Goal: Transaction & Acquisition: Obtain resource

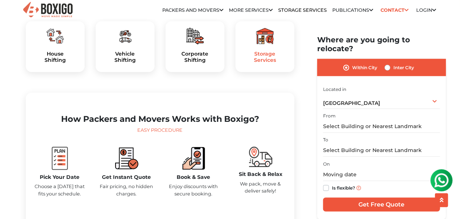
scroll to position [257, 0]
click at [393, 72] on label "Inter City" at bounding box center [403, 67] width 21 height 9
click at [390, 71] on input "Inter City" at bounding box center [387, 66] width 6 height 7
radio input "true"
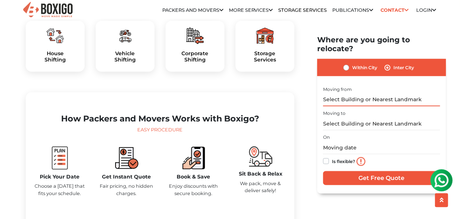
click at [346, 106] on input "text" at bounding box center [381, 99] width 117 height 13
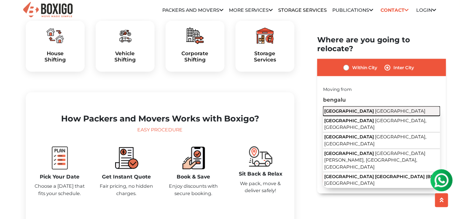
click at [375, 113] on span "[GEOGRAPHIC_DATA]" at bounding box center [400, 111] width 50 height 6
type input "[GEOGRAPHIC_DATA], [GEOGRAPHIC_DATA]"
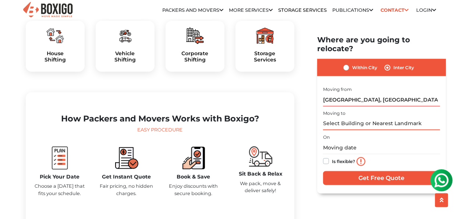
click at [353, 130] on input "text" at bounding box center [381, 123] width 117 height 13
type input "d"
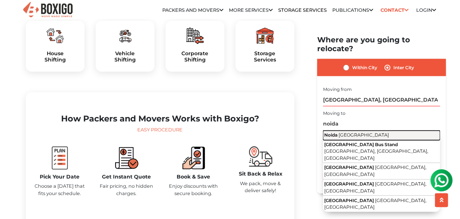
click at [349, 137] on span "[GEOGRAPHIC_DATA]" at bounding box center [363, 135] width 50 height 6
type input "[GEOGRAPHIC_DATA], [GEOGRAPHIC_DATA]"
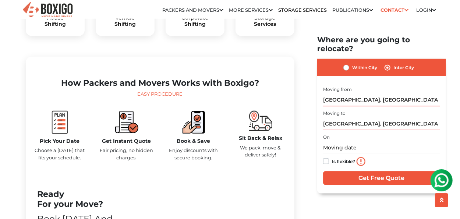
scroll to position [294, 0]
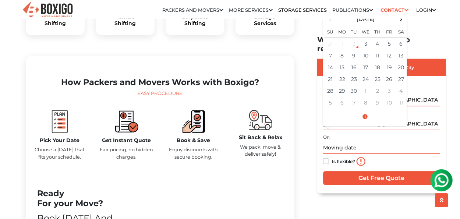
click at [357, 154] on input "text" at bounding box center [381, 147] width 117 height 13
click at [407, 73] on td "20" at bounding box center [401, 67] width 12 height 12
type input "[DATE] 12:00 AM"
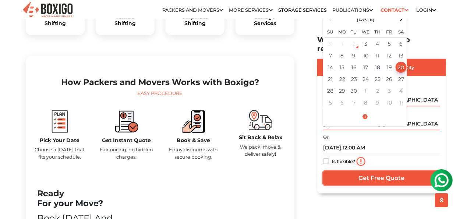
click at [380, 185] on input "Get Free Quote" at bounding box center [381, 178] width 117 height 14
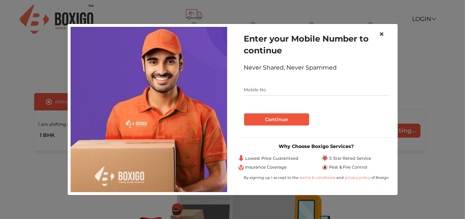
click at [379, 29] on span "×" at bounding box center [381, 34] width 5 height 11
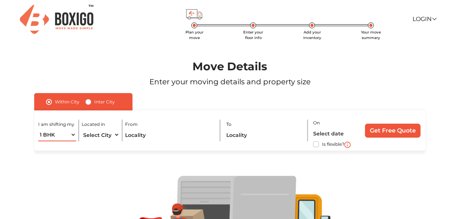
click at [57, 141] on select "1 BHK 2 BHK 3 BHK 3 + BHK FEW ITEMS" at bounding box center [57, 134] width 38 height 13
select select "FEW ITEMS"
click at [38, 141] on select "1 BHK 2 BHK 3 BHK 3 + BHK FEW ITEMS" at bounding box center [57, 134] width 38 height 13
click at [97, 141] on select "Select City Bangalore Bengaluru Bhopal Bhubaneswar Chennai Coimbatore Cuttack D…" at bounding box center [101, 134] width 38 height 13
select select "[GEOGRAPHIC_DATA]"
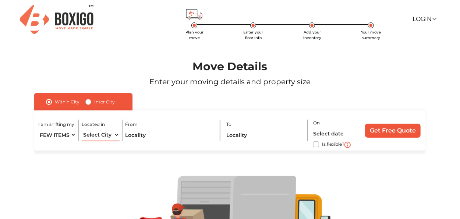
click at [82, 141] on select "Select City Bangalore Bengaluru Bhopal Bhubaneswar Chennai Coimbatore Cuttack D…" at bounding box center [101, 134] width 38 height 13
click at [144, 141] on input "text" at bounding box center [169, 134] width 89 height 13
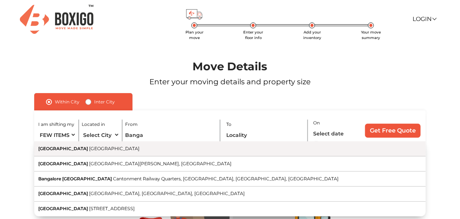
click at [99, 156] on button "Bangalore Karnataka" at bounding box center [229, 148] width 391 height 15
type input "Bangalore, Karnataka"
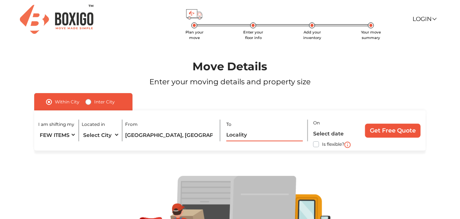
click at [254, 141] on input "text" at bounding box center [264, 134] width 76 height 13
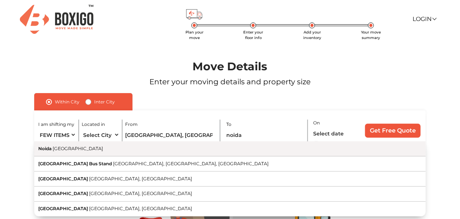
click at [217, 156] on button "Noida Uttar Pradesh" at bounding box center [229, 148] width 391 height 15
type input "[GEOGRAPHIC_DATA], [GEOGRAPHIC_DATA]"
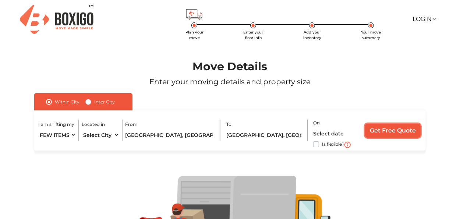
click at [369, 137] on input "Get Free Quote" at bounding box center [393, 131] width 56 height 14
click at [322, 147] on label "Is flexible?" at bounding box center [333, 144] width 22 height 8
click at [40, 147] on input "Is flexible?" at bounding box center [37, 143] width 6 height 7
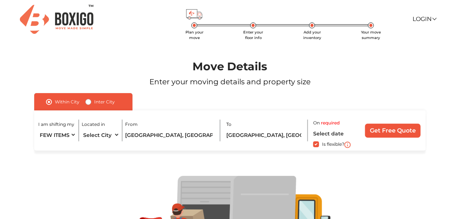
click at [322, 147] on label "Is flexible?" at bounding box center [333, 144] width 22 height 8
click at [40, 147] on input "Is flexible?" at bounding box center [37, 143] width 6 height 7
checkbox input "false"
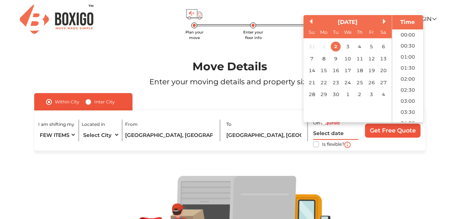
click at [320, 140] on input "text" at bounding box center [335, 133] width 45 height 13
click at [388, 76] on div "20" at bounding box center [383, 71] width 10 height 10
type input "20/09/2025 12:00 AM"
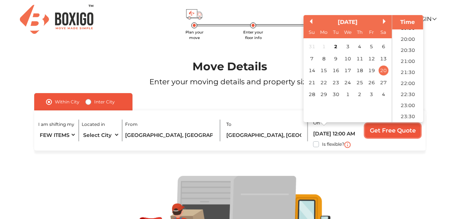
click at [381, 137] on input "Get Free Quote" at bounding box center [393, 131] width 56 height 14
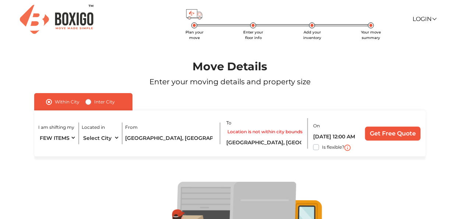
click at [108, 106] on div "Inter City" at bounding box center [99, 101] width 29 height 9
click at [103, 106] on label "Inter City" at bounding box center [104, 101] width 21 height 9
click at [91, 105] on input "Inter City" at bounding box center [88, 100] width 6 height 7
radio input "true"
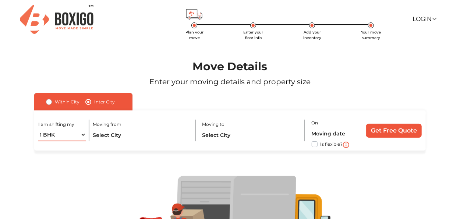
click at [55, 141] on select "1 BHK 2 BHK 3 BHK 3 + BHK FEW ITEMS" at bounding box center [62, 134] width 48 height 13
click at [56, 141] on select "1 BHK 2 BHK 3 BHK 3 + BHK FEW ITEMS" at bounding box center [62, 134] width 48 height 13
select select "FEW ITEMS"
click at [38, 141] on select "1 BHK 2 BHK 3 BHK 3 + BHK FEW ITEMS" at bounding box center [62, 134] width 48 height 13
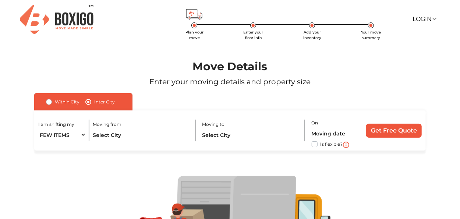
click at [128, 141] on div "Moving from" at bounding box center [144, 130] width 103 height 22
click at [120, 141] on input "text" at bounding box center [141, 134] width 97 height 13
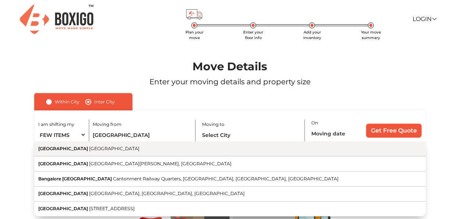
click at [89, 151] on span "[GEOGRAPHIC_DATA]" at bounding box center [114, 149] width 50 height 6
type input "Bangalore, Karnataka"
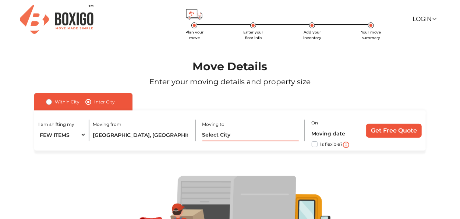
click at [226, 141] on input "text" at bounding box center [250, 134] width 97 height 13
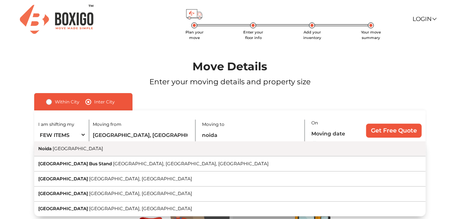
click at [168, 156] on button "Noida Uttar Pradesh" at bounding box center [229, 148] width 391 height 15
type input "[GEOGRAPHIC_DATA], [GEOGRAPHIC_DATA]"
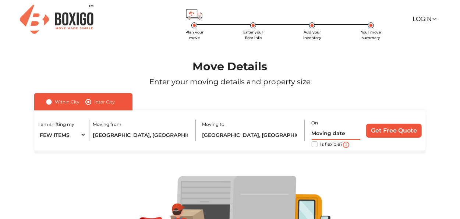
click at [311, 140] on input "text" at bounding box center [335, 133] width 49 height 13
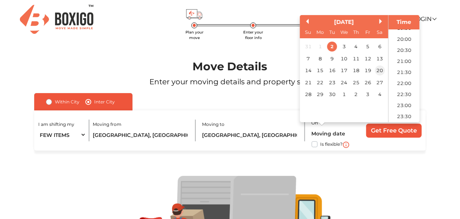
click at [385, 76] on div "20" at bounding box center [380, 71] width 10 height 10
type input "20/09/2025 12:00 AM"
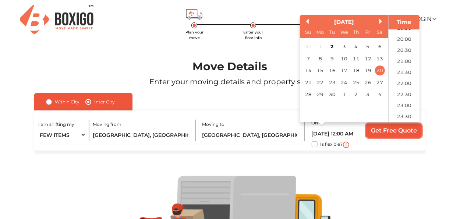
click at [383, 137] on input "Get Free Quote" at bounding box center [394, 131] width 56 height 14
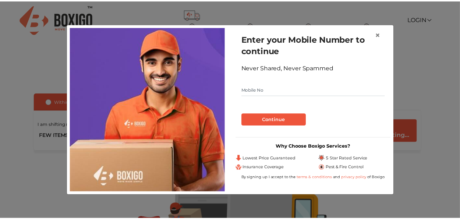
scroll to position [0, 0]
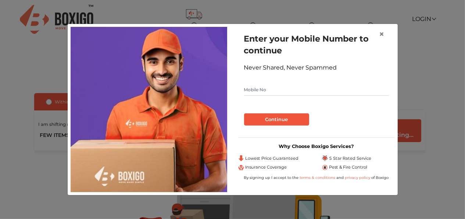
click at [272, 96] on input "text" at bounding box center [316, 90] width 145 height 12
type input "9344686585"
click at [273, 123] on button "Continue" at bounding box center [276, 119] width 65 height 12
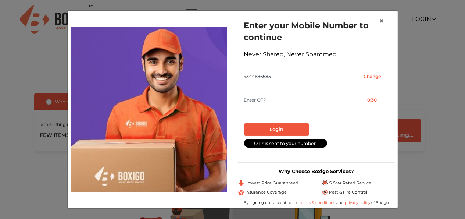
click at [266, 106] on input "text" at bounding box center [299, 100] width 111 height 12
type input "2715"
click at [277, 136] on button "Login" at bounding box center [276, 129] width 65 height 12
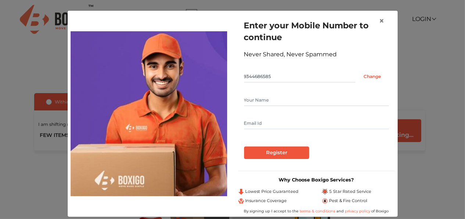
click at [259, 106] on input "text" at bounding box center [316, 100] width 145 height 12
type input "Swapnil Mishra"
type input "swapnil0115@gmail.com"
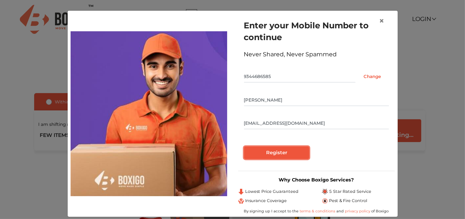
click at [258, 159] on input "Register" at bounding box center [276, 152] width 65 height 12
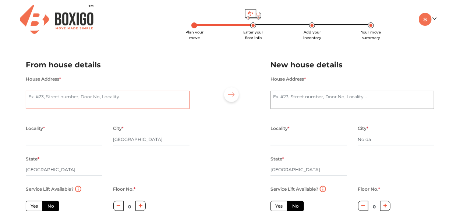
click at [64, 109] on textarea "House Address *" at bounding box center [108, 100] width 164 height 18
type textarea "B2, kalappa layout"
click at [43, 145] on input "text" at bounding box center [64, 139] width 76 height 12
type input "bengaluru"
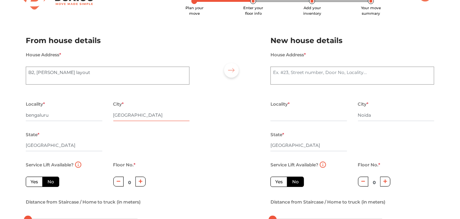
scroll to position [73, 0]
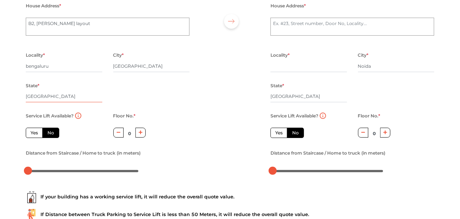
click at [53, 102] on input "[GEOGRAPHIC_DATA]" at bounding box center [64, 96] width 76 height 12
click at [132, 111] on div "Locality * bengaluru City * Bangalore State * Karnataka Pincode *" at bounding box center [107, 80] width 175 height 60
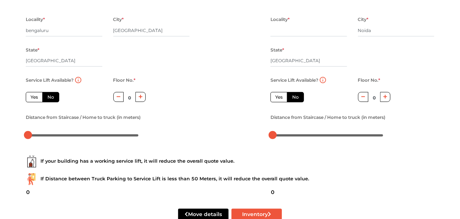
scroll to position [110, 0]
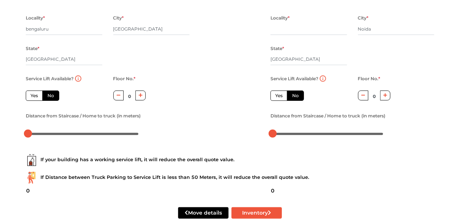
click at [140, 97] on icon "button" at bounding box center [141, 95] width 4 height 4
type input "2"
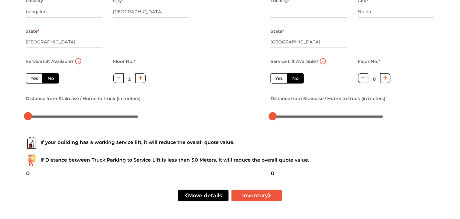
scroll to position [147, 0]
drag, startPoint x: 29, startPoint y: 146, endPoint x: 19, endPoint y: 149, distance: 10.2
click at [19, 149] on div "Plan your move Enter your floor info Add your inventory Your move summary My Mo…" at bounding box center [230, 45] width 460 height 346
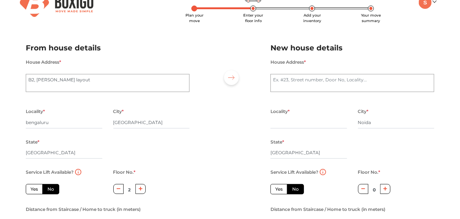
scroll to position [17, 0]
click at [296, 92] on textarea "House Address *" at bounding box center [352, 83] width 164 height 18
type textarea "Indirapuran"
click at [312, 128] on input "text" at bounding box center [308, 123] width 76 height 12
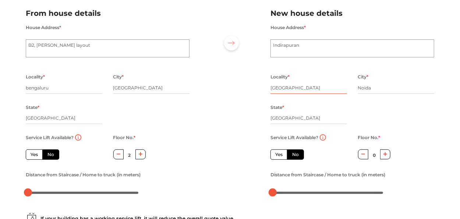
scroll to position [54, 0]
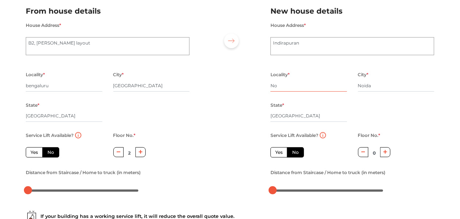
type input "N"
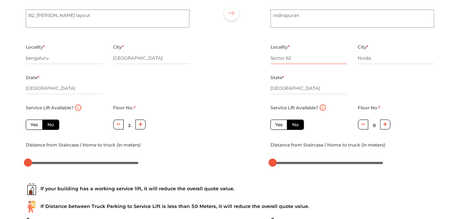
scroll to position [90, 0]
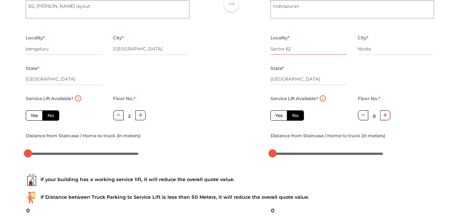
type input "Sector 62"
click at [282, 121] on label "Yes" at bounding box center [278, 115] width 17 height 10
click at [280, 117] on input "Yes" at bounding box center [277, 114] width 5 height 5
radio input "true"
radio input "false"
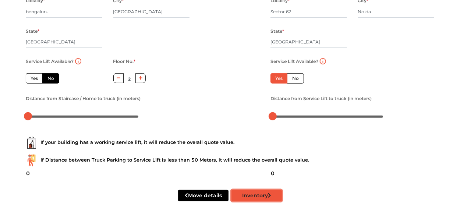
click at [262, 190] on button "Inventory" at bounding box center [256, 195] width 50 height 11
radio input "true"
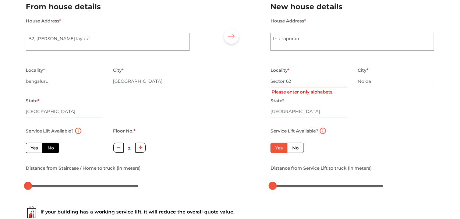
scroll to position [37, 0]
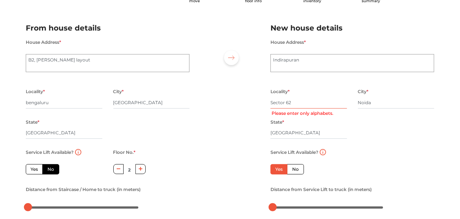
type input "Sector 6"
radio input "true"
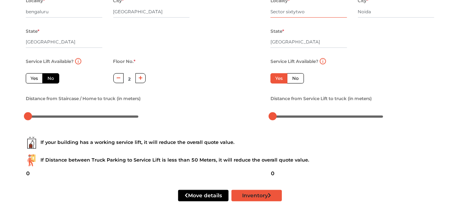
type input "Sector sixtytwo"
click at [268, 190] on button "Inventory" at bounding box center [256, 195] width 50 height 11
radio input "true"
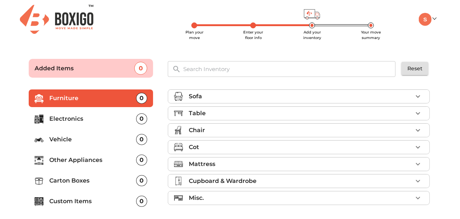
click at [223, 72] on input "text" at bounding box center [290, 69] width 222 height 16
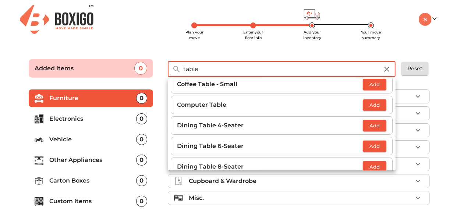
scroll to position [110, 0]
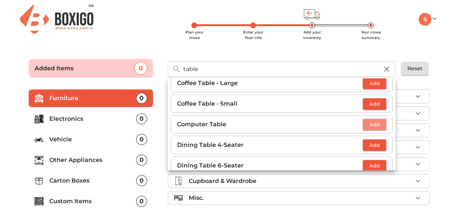
click at [369, 129] on span "Add" at bounding box center [374, 124] width 16 height 8
click at [238, 75] on input "table" at bounding box center [281, 69] width 204 height 16
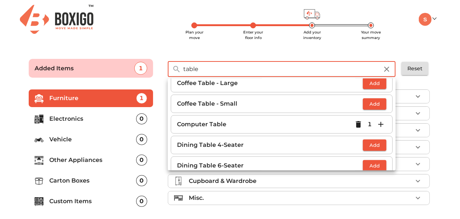
click at [238, 75] on input "table" at bounding box center [281, 69] width 204 height 16
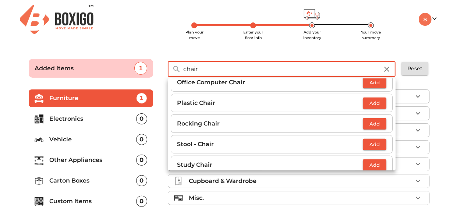
scroll to position [294, 0]
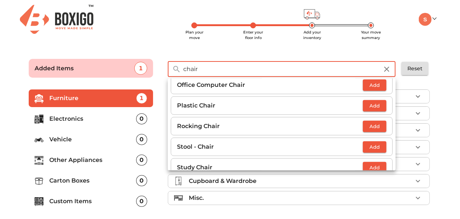
type input "chair"
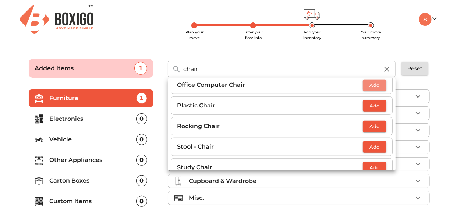
click at [372, 89] on span "Add" at bounding box center [374, 85] width 16 height 8
click at [359, 52] on div "Added Items 2 chair ​ Arm Chair - Foldable Add Arm Chair - UnFoldable Add Bar C…" at bounding box center [229, 66] width 417 height 35
click at [442, 77] on main "Plan your move Enter your floor info Add your inventory Your move summary Added…" at bounding box center [230, 150] width 460 height 202
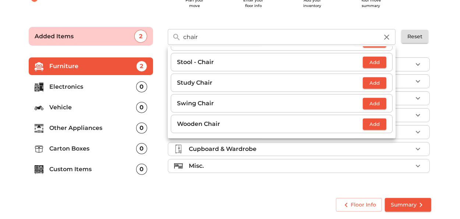
scroll to position [48, 0]
click at [417, 207] on icon "submit" at bounding box center [420, 204] width 9 height 9
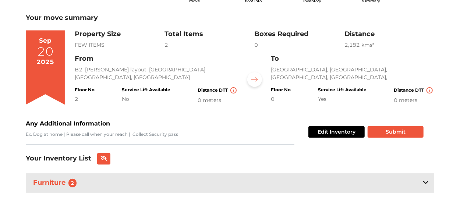
scroll to position [82, 0]
click at [423, 179] on icon at bounding box center [425, 182] width 5 height 6
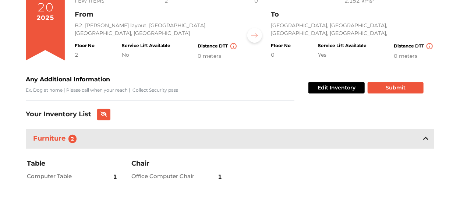
scroll to position [0, 0]
click at [344, 82] on button "Edit Inventory" at bounding box center [336, 87] width 56 height 11
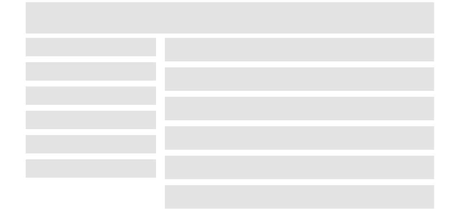
scroll to position [48, 0]
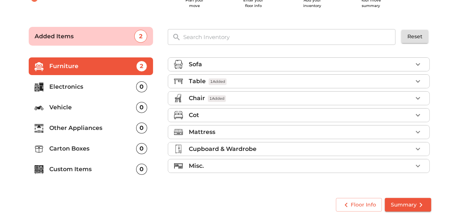
click at [220, 29] on input "text" at bounding box center [290, 37] width 222 height 16
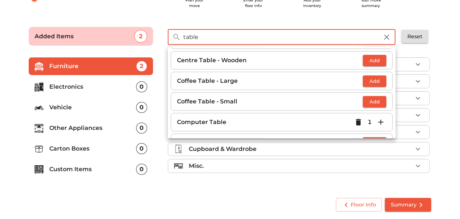
scroll to position [73, 0]
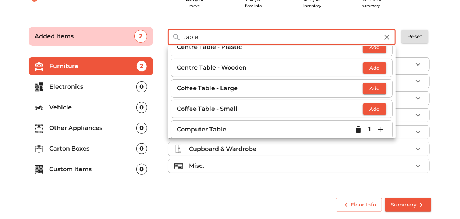
type input "table"
click at [371, 65] on span "Add" at bounding box center [374, 68] width 16 height 8
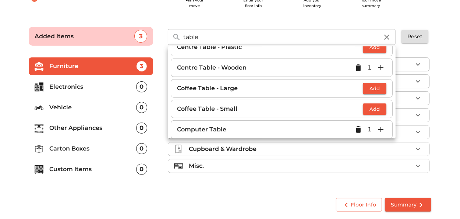
click at [391, 204] on span "Summary" at bounding box center [407, 204] width 35 height 9
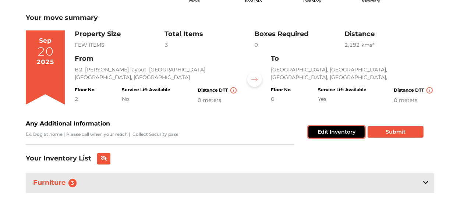
click at [331, 126] on button "Edit Inventory" at bounding box center [336, 131] width 56 height 11
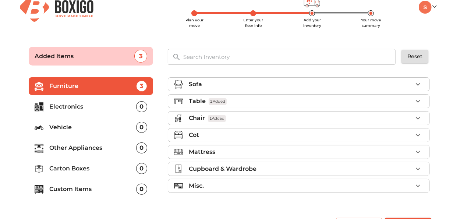
scroll to position [11, 0]
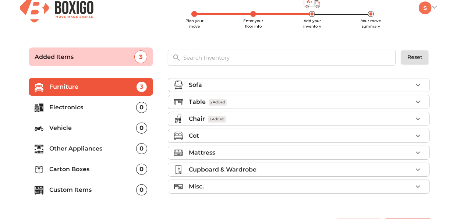
click at [101, 174] on p "Carton Boxes" at bounding box center [92, 169] width 87 height 9
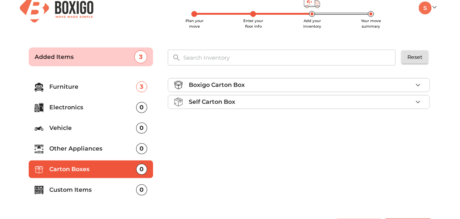
click at [386, 89] on div "Boxigo Carton Box" at bounding box center [301, 85] width 224 height 9
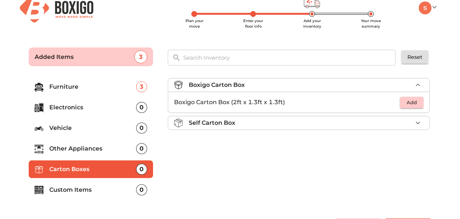
click at [284, 127] on div "Self Carton Box" at bounding box center [301, 122] width 224 height 9
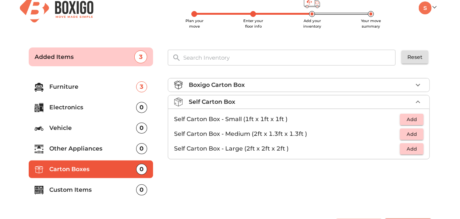
click at [377, 89] on div "Boxigo Carton Box" at bounding box center [301, 85] width 224 height 9
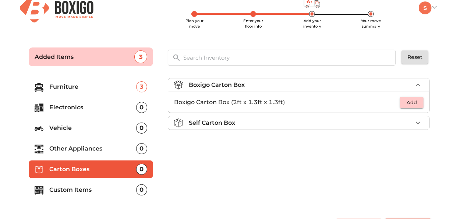
click at [412, 107] on span "Add" at bounding box center [411, 102] width 16 height 8
click at [415, 107] on icon "button" at bounding box center [417, 102] width 9 height 9
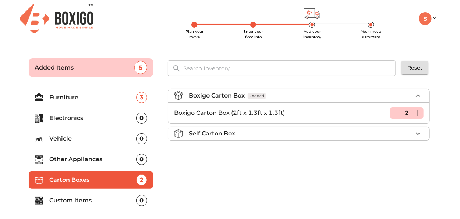
scroll to position [0, 0]
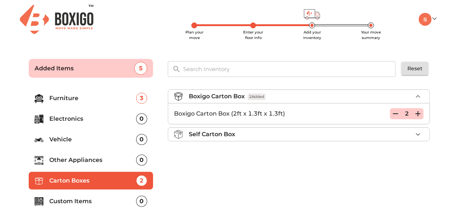
click at [222, 71] on input "text" at bounding box center [290, 69] width 222 height 16
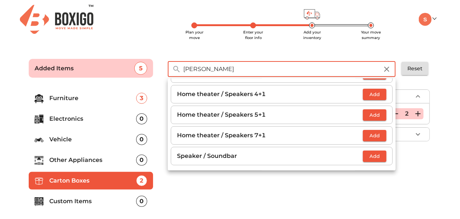
scroll to position [28, 0]
type input "speake"
click at [366, 156] on span "Add" at bounding box center [374, 156] width 16 height 8
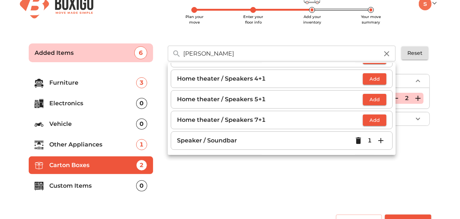
scroll to position [48, 0]
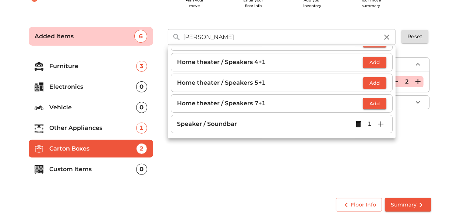
click at [408, 200] on span "Summary" at bounding box center [407, 204] width 35 height 9
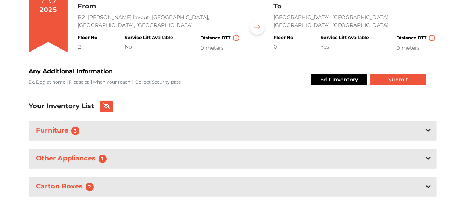
scroll to position [1, 0]
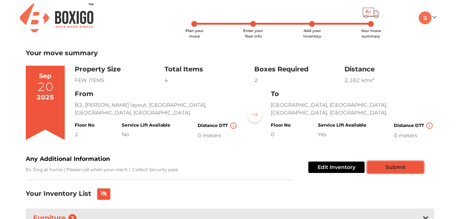
click at [407, 173] on button "Submit" at bounding box center [395, 166] width 56 height 11
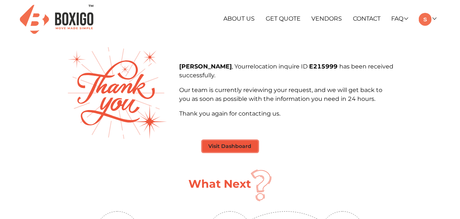
click at [223, 151] on button "Visit Dashboard" at bounding box center [230, 145] width 56 height 11
